Goal: Task Accomplishment & Management: Complete application form

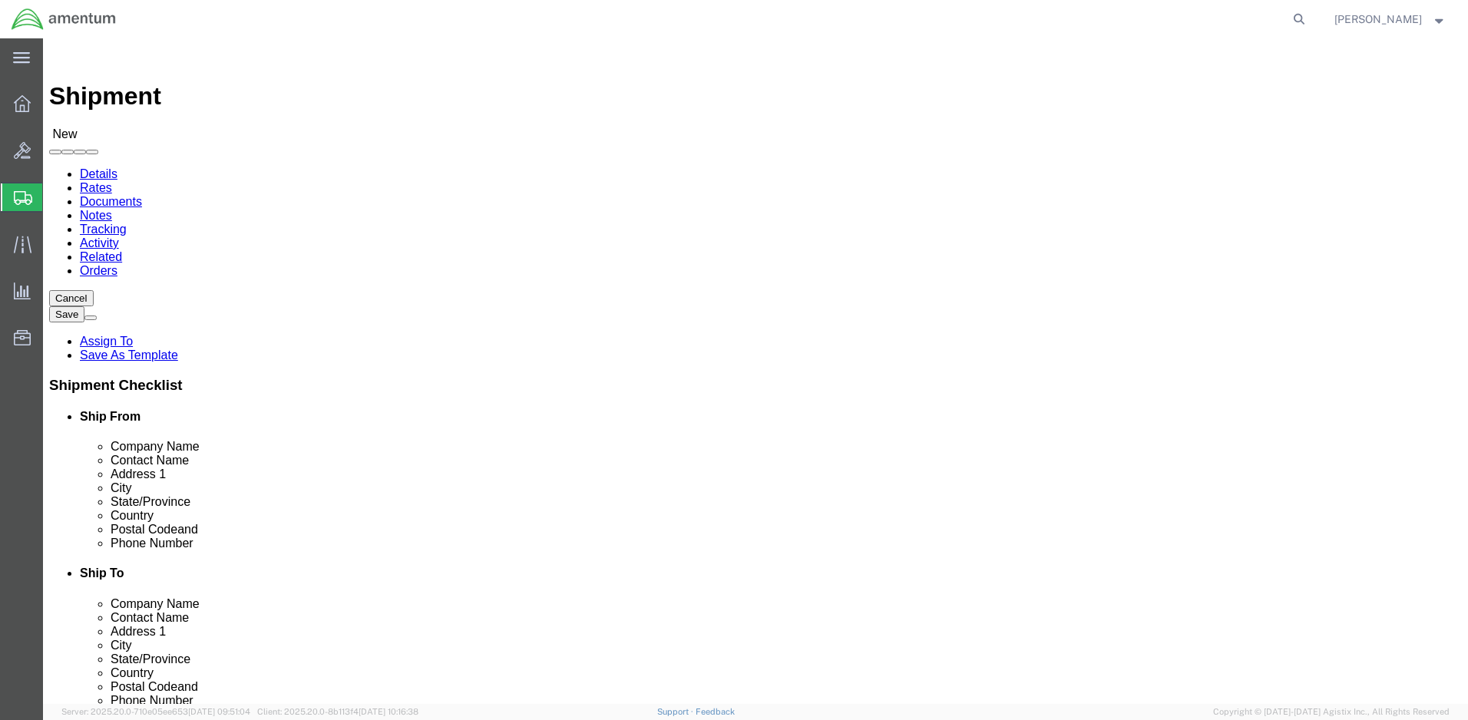
select select
click input "text"
type input "3 227th AHB 1ACB 1 CD"
click input "text"
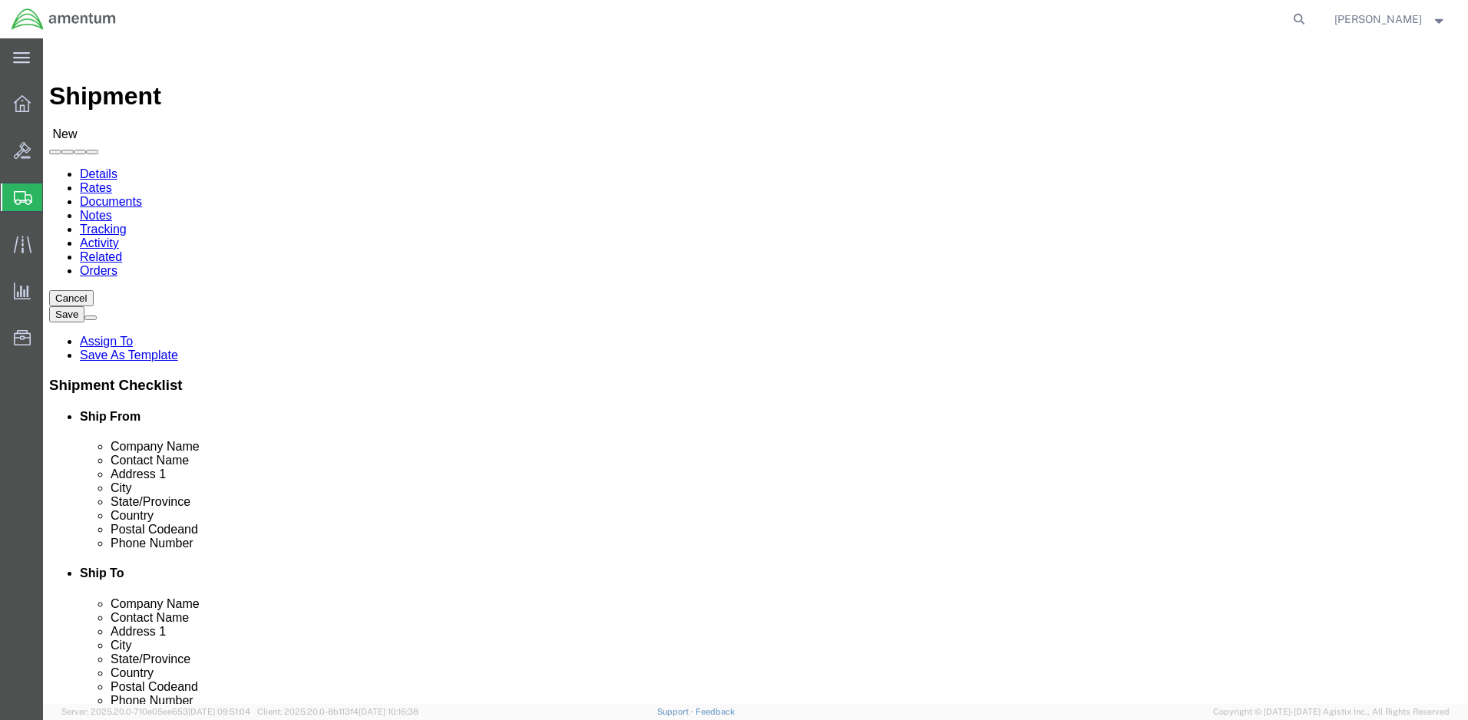
type input "CW3 Berrgloff"
click input "text"
type input "BLDG [STREET_ADDRESS][PERSON_NAME]"
click input "text"
type input "Fort Hood"
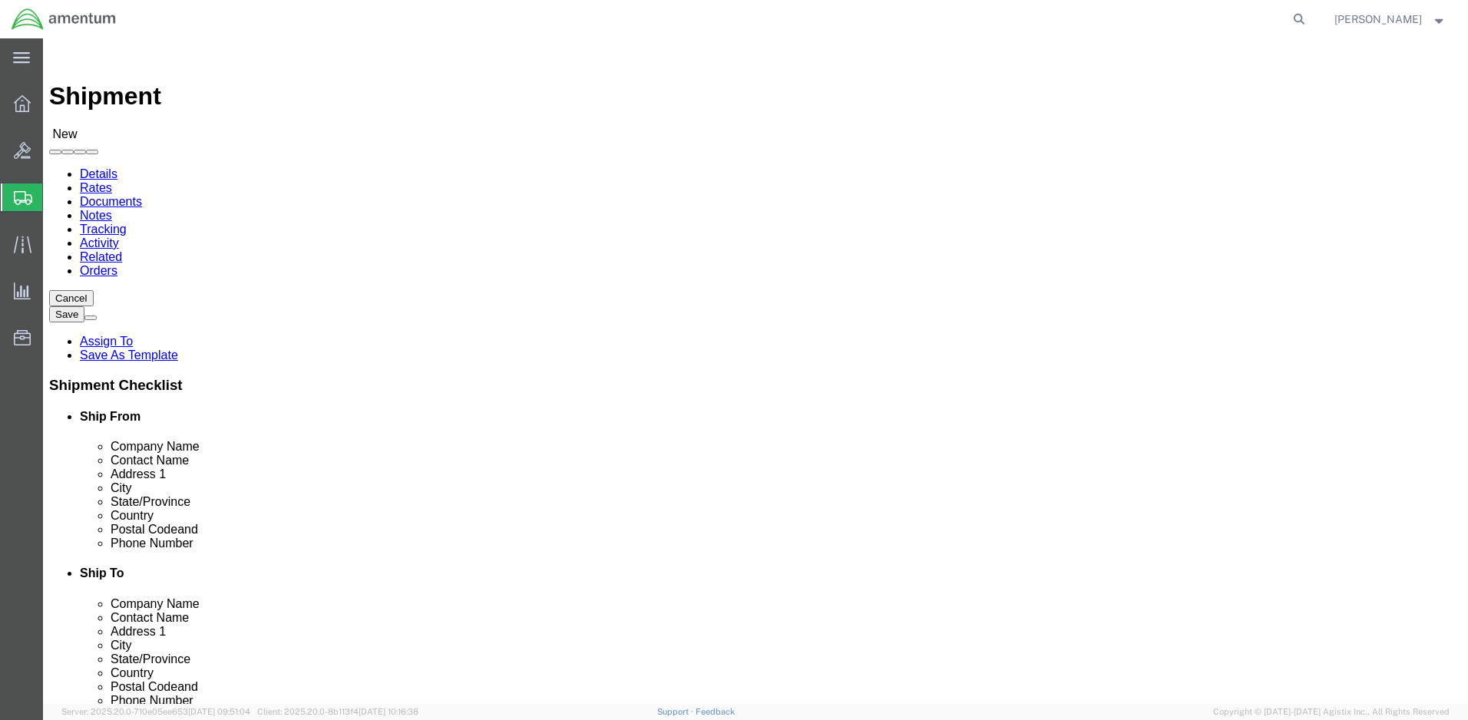
click label "Address 2"
click body "Shipment New Details Rates Documents Notes Tracking Activity Related Orders Can…"
click input "text"
type input "76544"
click input "text"
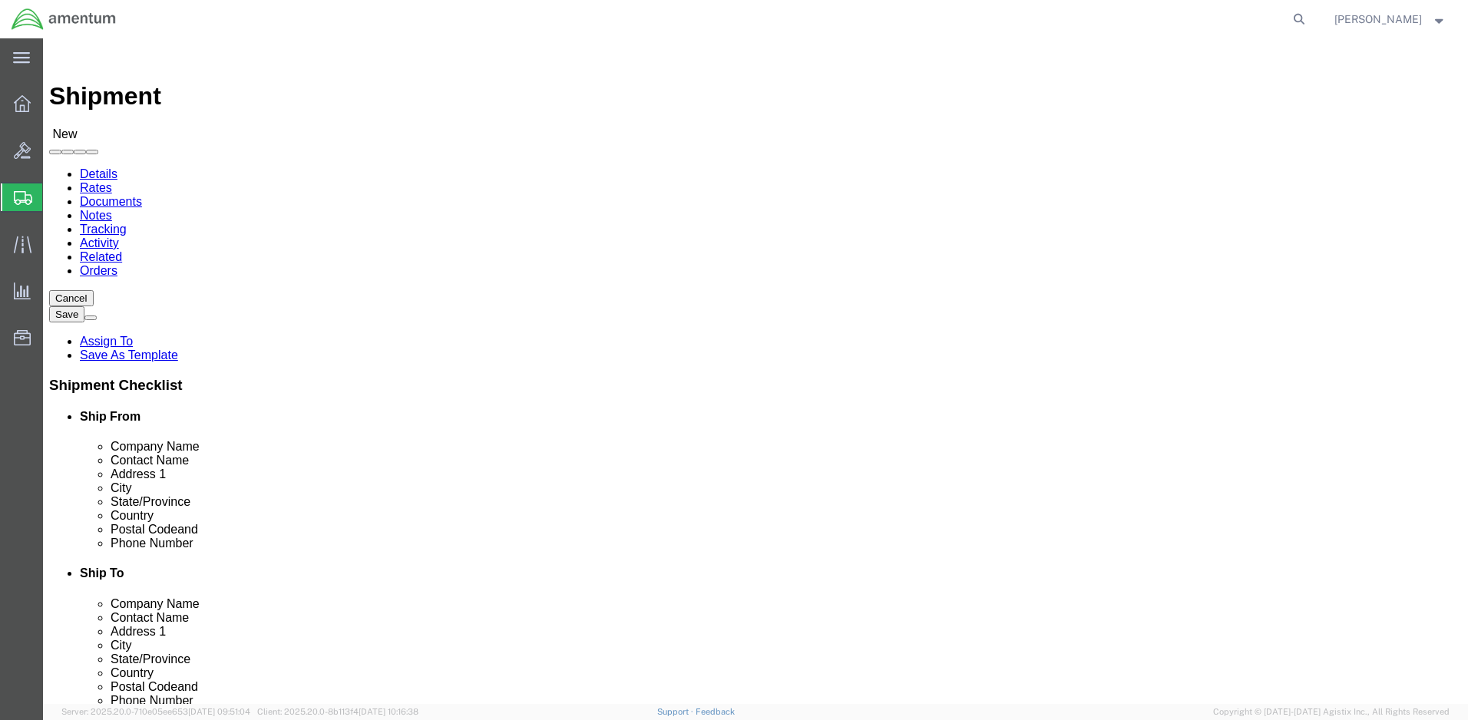
type input "[PHONE_NUMBER]"
click input "text"
type input "3-227th AHB 1ACB 1CD"
click input "text"
type input "Christop0her [PERSON_NAME]"
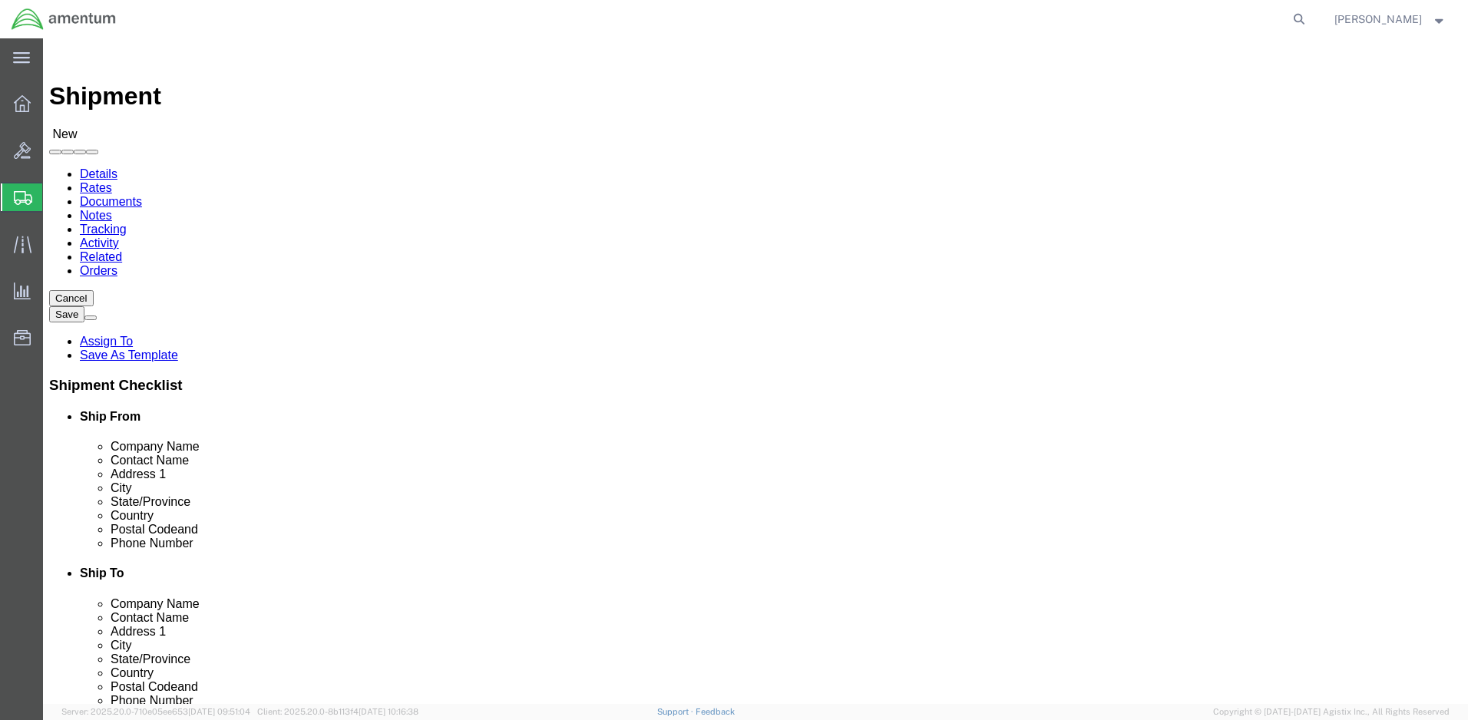
type input "[STREET_ADDRESS]"
type input "[PERSON_NAME][GEOGRAPHIC_DATA]"
click body "Shipment New Details Rates Documents Notes Tracking Activity Related Orders Can…"
click input "Postal Code"
type input "95652"
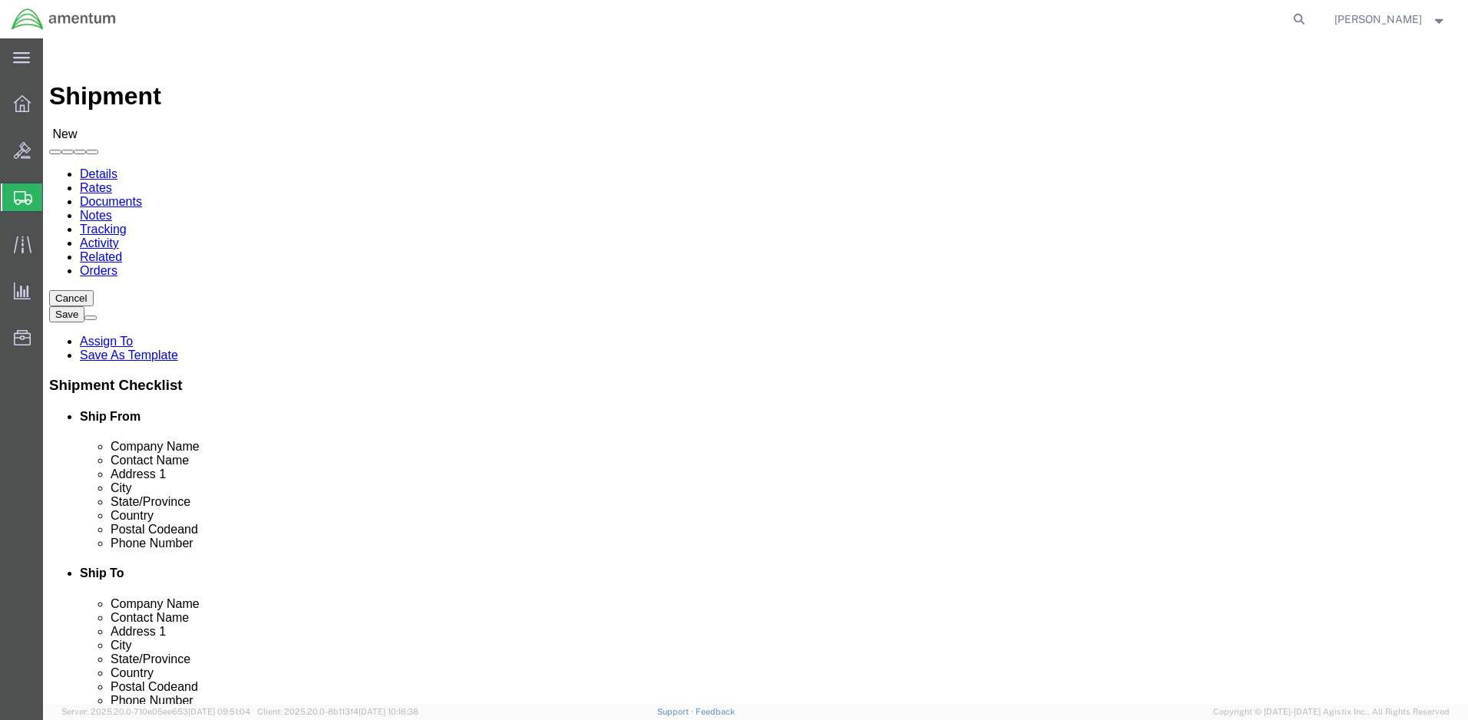
click input "text"
type input "262 716"
